Goal: Go to known website: Access a specific website the user already knows

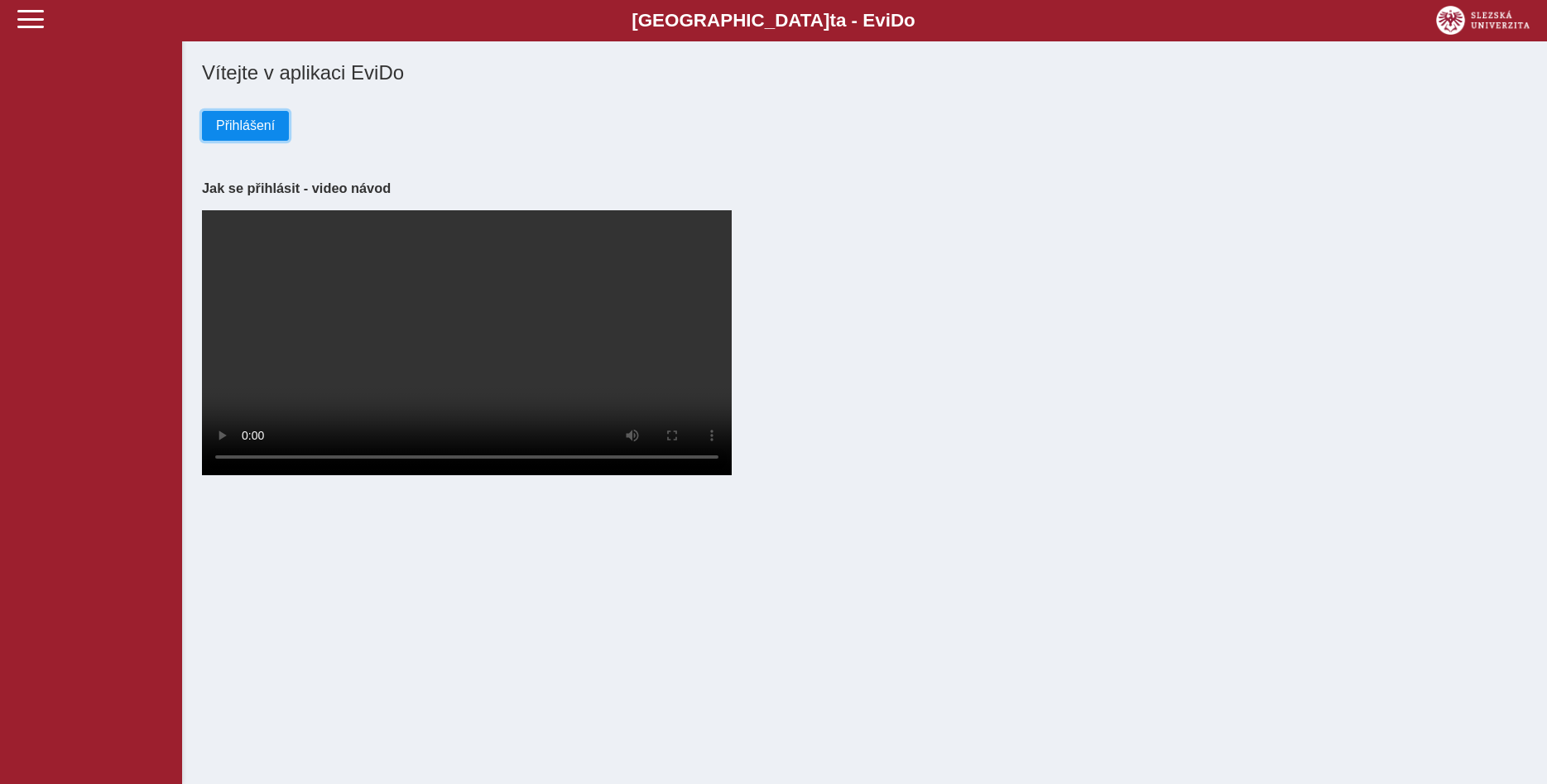
click at [254, 133] on span "Přihlášení" at bounding box center [245, 125] width 59 height 15
